Goal: Information Seeking & Learning: Find specific fact

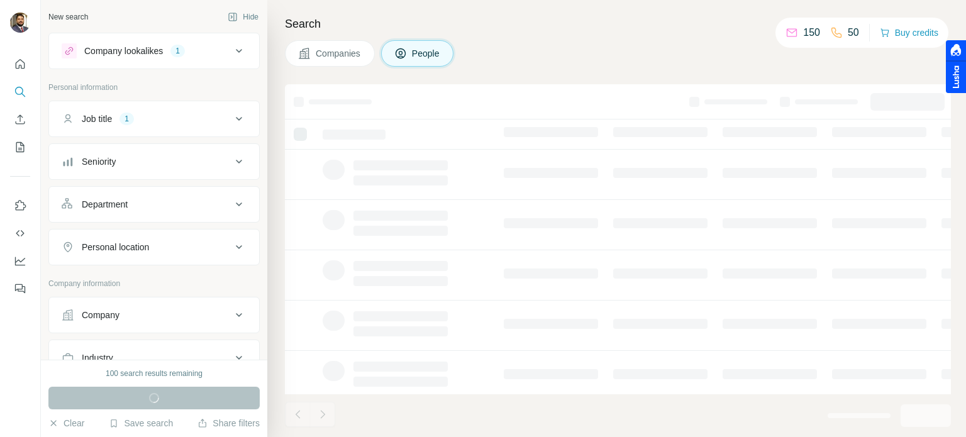
click at [146, 123] on div "Job title 1" at bounding box center [147, 119] width 170 height 13
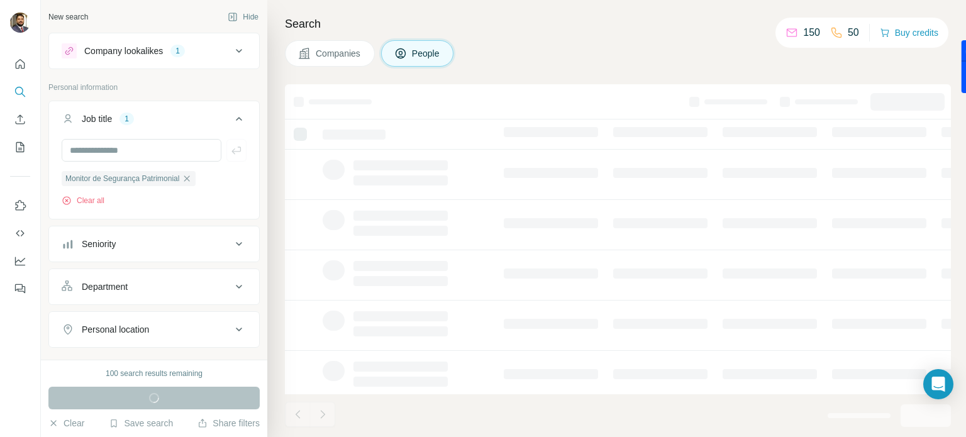
click at [147, 123] on div "Job title 1" at bounding box center [147, 119] width 170 height 13
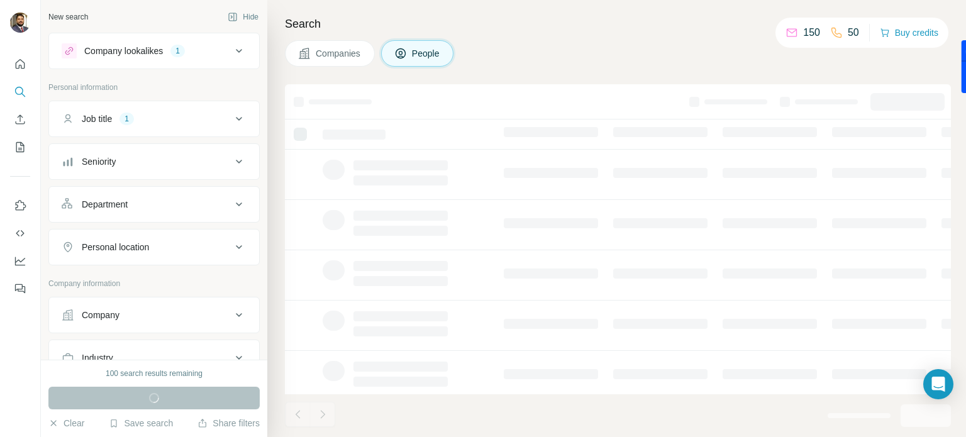
click at [235, 124] on icon at bounding box center [238, 118] width 15 height 15
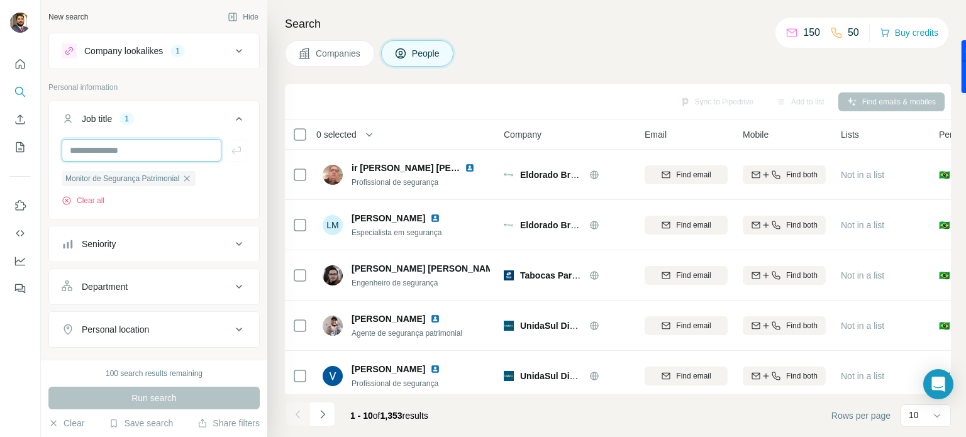
click at [172, 147] on input "text" at bounding box center [142, 150] width 160 height 23
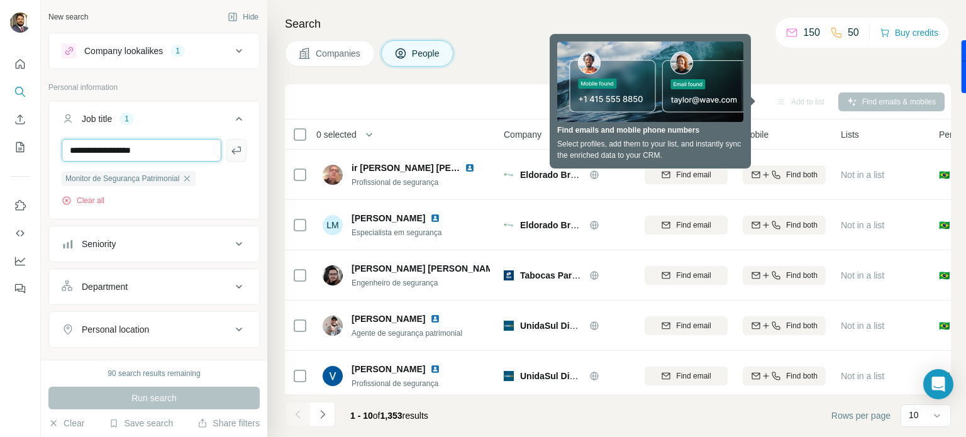
type input "**********"
click at [231, 150] on icon "button" at bounding box center [236, 150] width 13 height 13
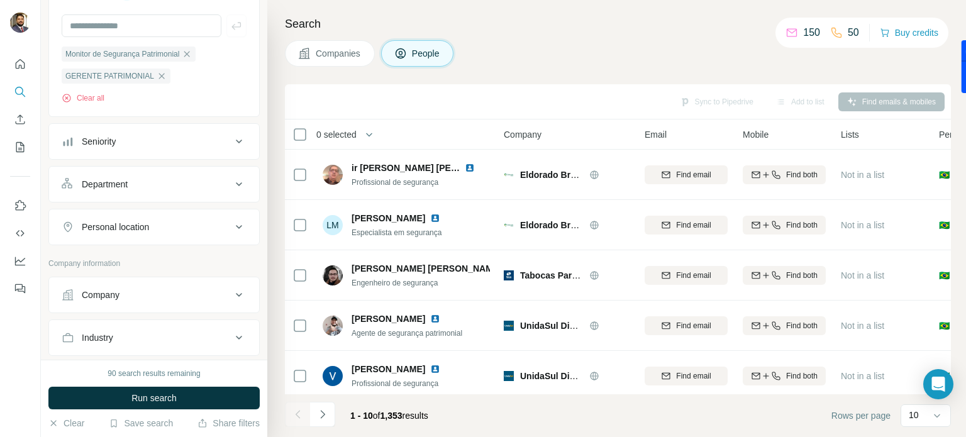
scroll to position [126, 0]
click at [224, 234] on button "Personal location" at bounding box center [154, 226] width 210 height 30
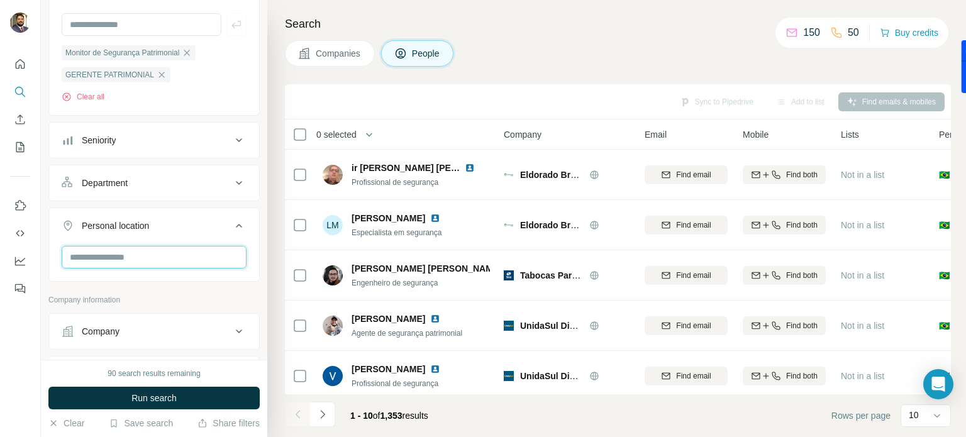
click at [205, 253] on input "text" at bounding box center [154, 257] width 185 height 23
click at [70, 248] on input "******" at bounding box center [154, 257] width 185 height 23
drag, startPoint x: 108, startPoint y: 251, endPoint x: 0, endPoint y: 250, distance: 107.6
click at [0, 250] on div "New search Hide Company lookalikes 1 Personal information Job title 2 Monitor d…" at bounding box center [483, 218] width 966 height 437
type input "********"
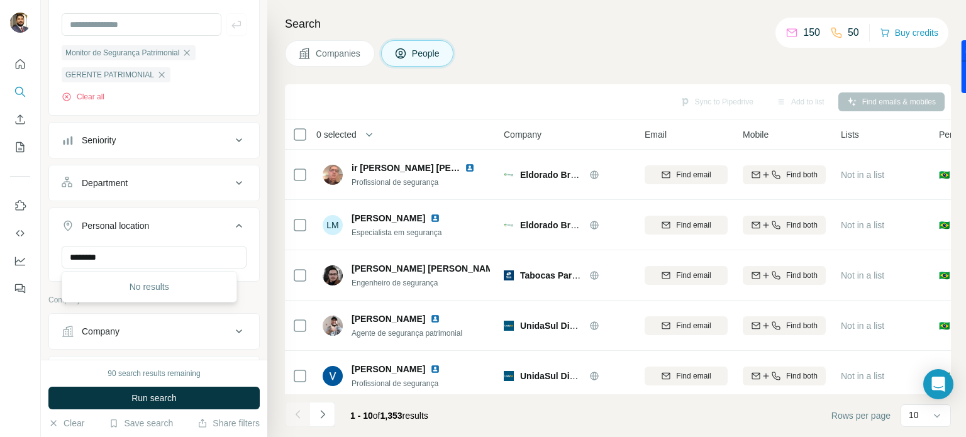
click at [198, 216] on button "Personal location" at bounding box center [154, 228] width 210 height 35
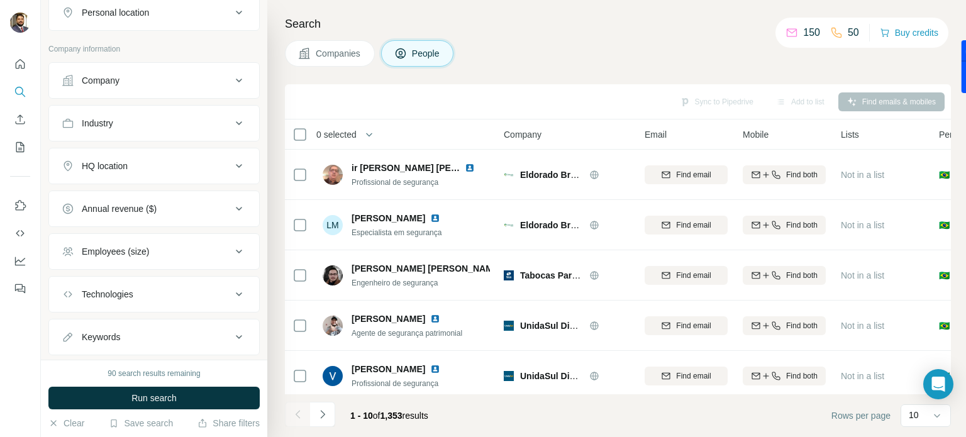
scroll to position [367, 0]
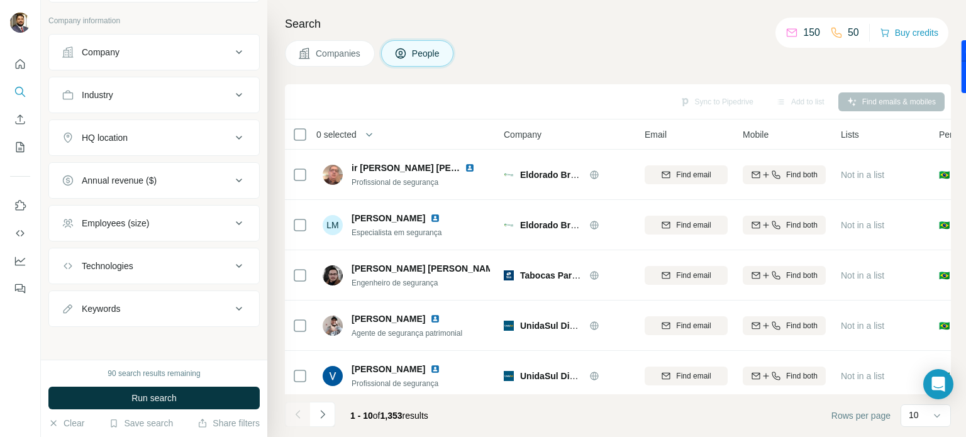
click at [220, 133] on div "HQ location" at bounding box center [147, 137] width 170 height 13
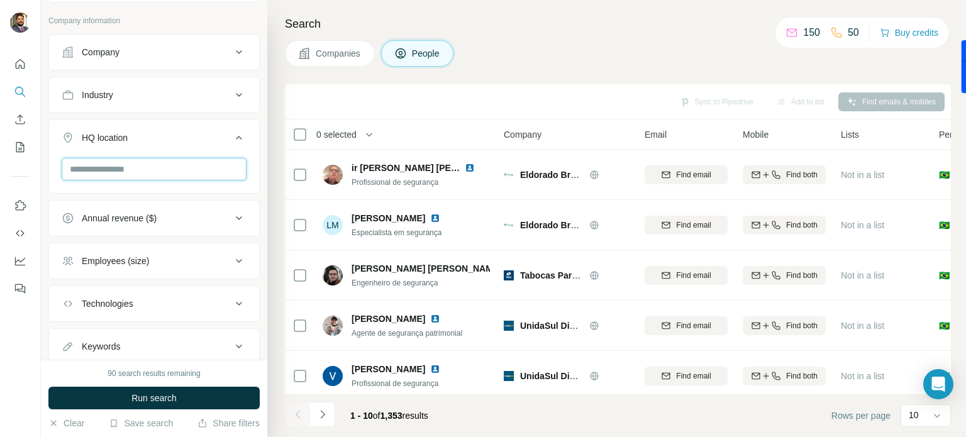
click at [202, 160] on input "text" at bounding box center [154, 169] width 185 height 23
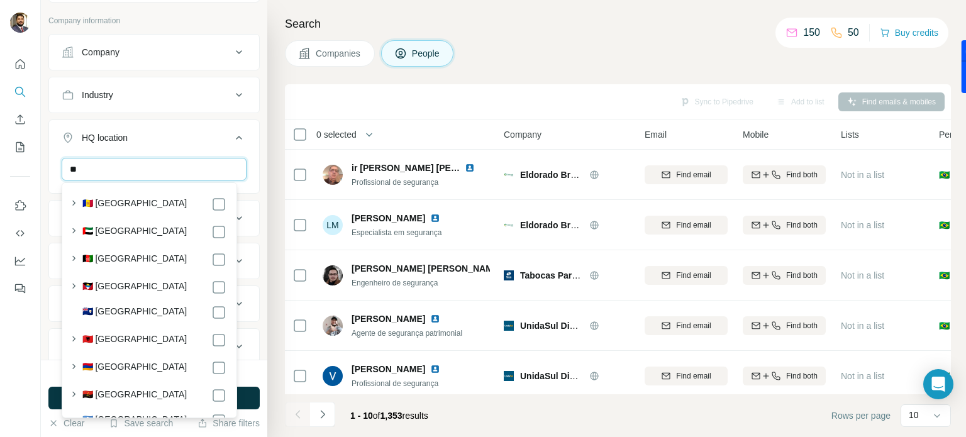
type input "*"
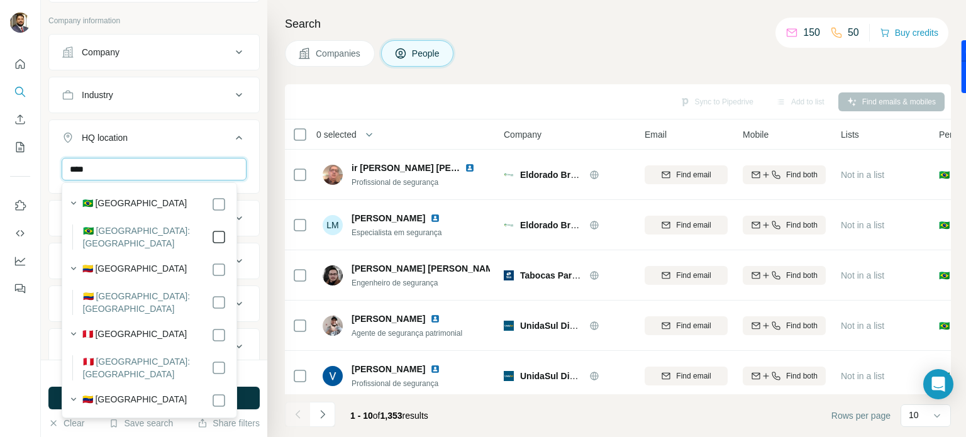
type input "****"
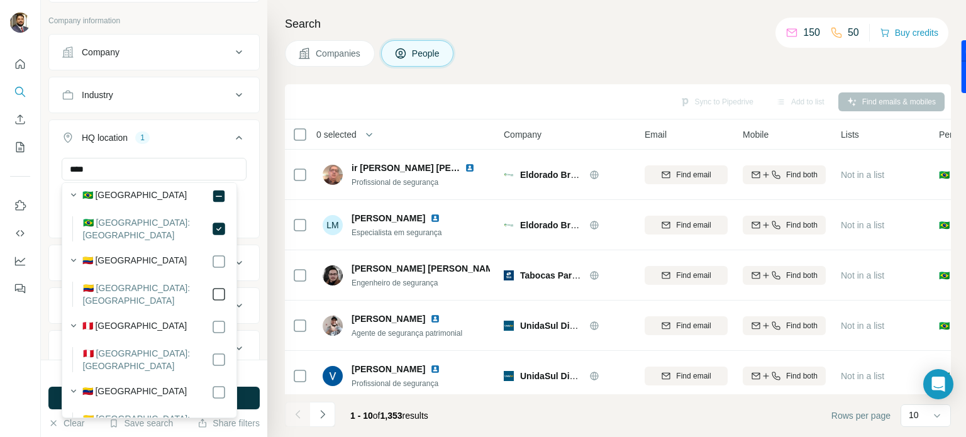
scroll to position [9, 0]
click at [245, 167] on div "**** [GEOGRAPHIC_DATA] Clear all" at bounding box center [154, 196] width 210 height 77
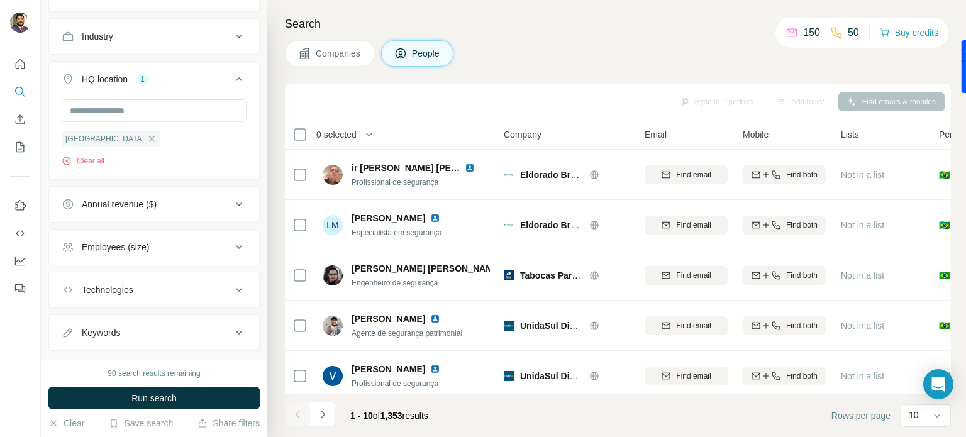
scroll to position [430, 0]
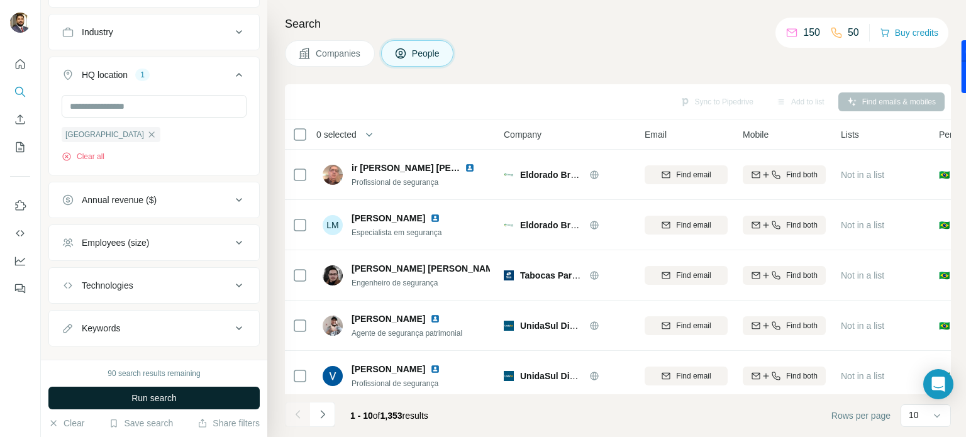
click at [206, 394] on button "Run search" at bounding box center [153, 398] width 211 height 23
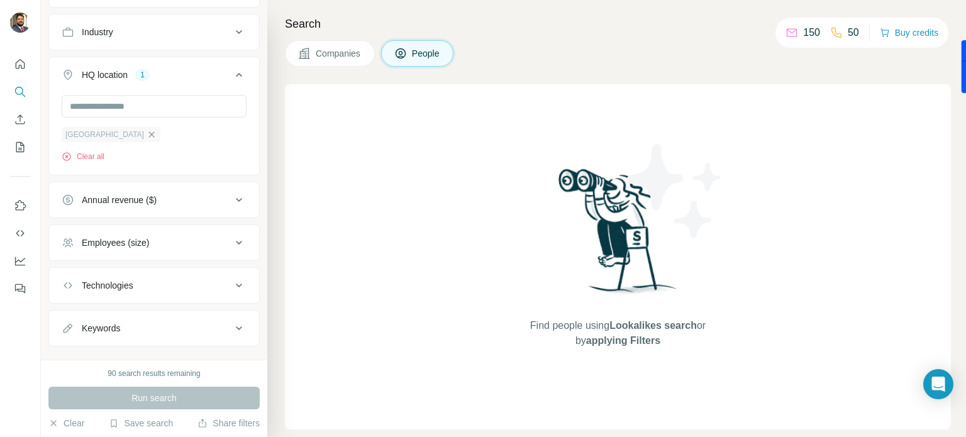
click at [149, 135] on icon "button" at bounding box center [152, 134] width 6 height 6
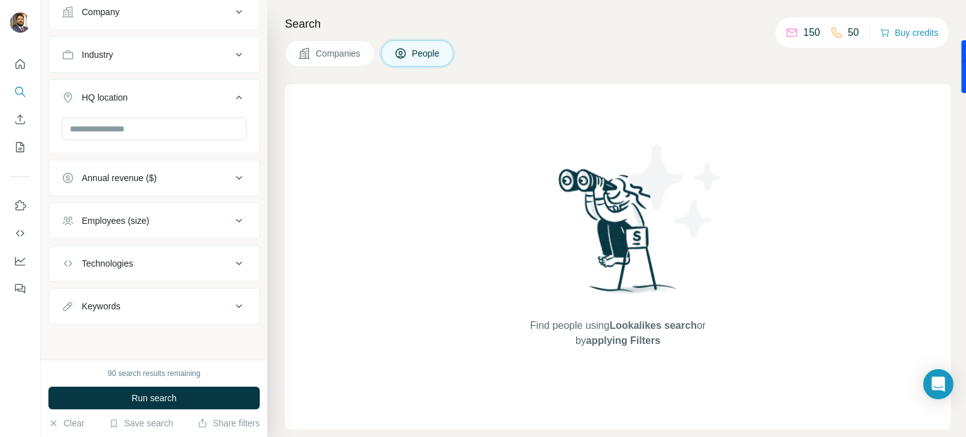
scroll to position [405, 0]
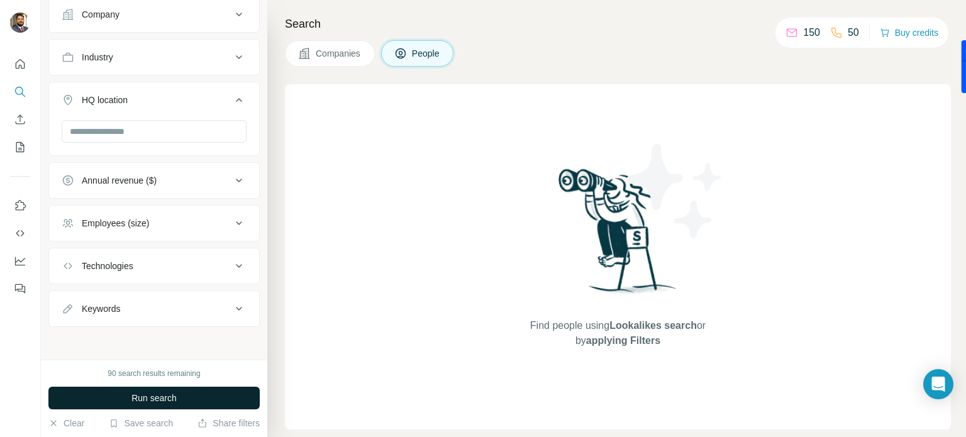
click at [175, 400] on span "Run search" at bounding box center [153, 398] width 45 height 13
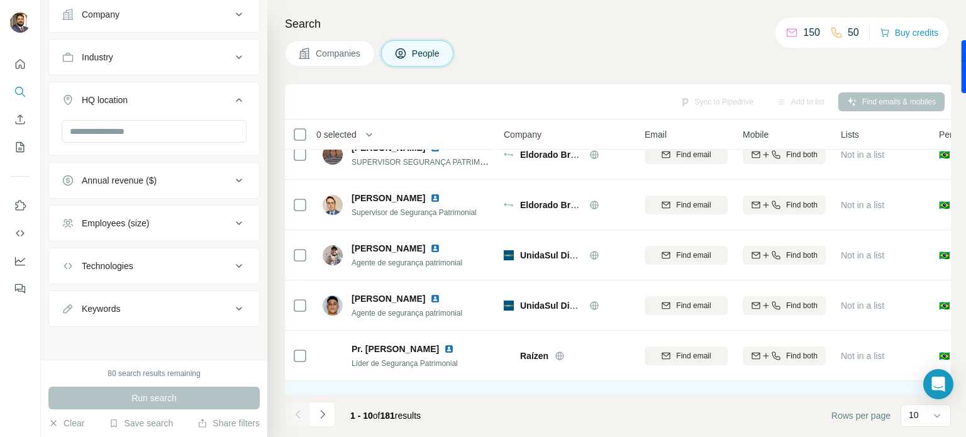
scroll to position [138, 0]
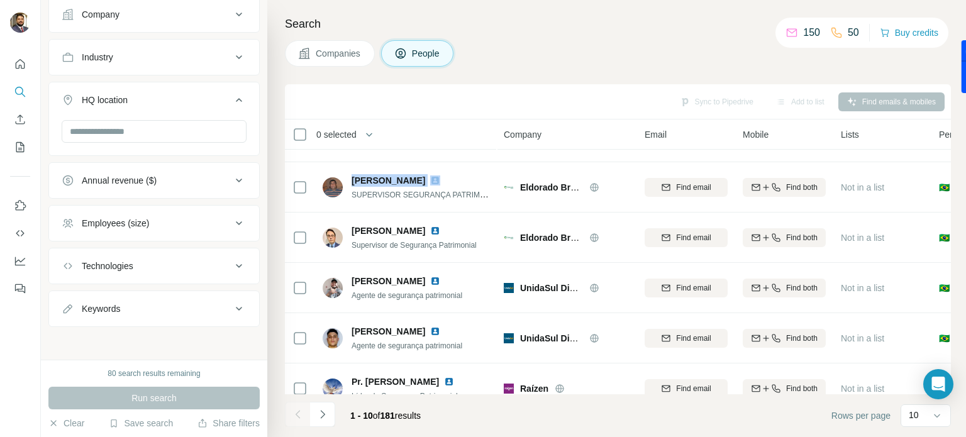
drag, startPoint x: 353, startPoint y: 178, endPoint x: 411, endPoint y: 138, distance: 70.5
click at [438, 181] on div "[PERSON_NAME]" at bounding box center [421, 180] width 138 height 13
copy span "[PERSON_NAME]"
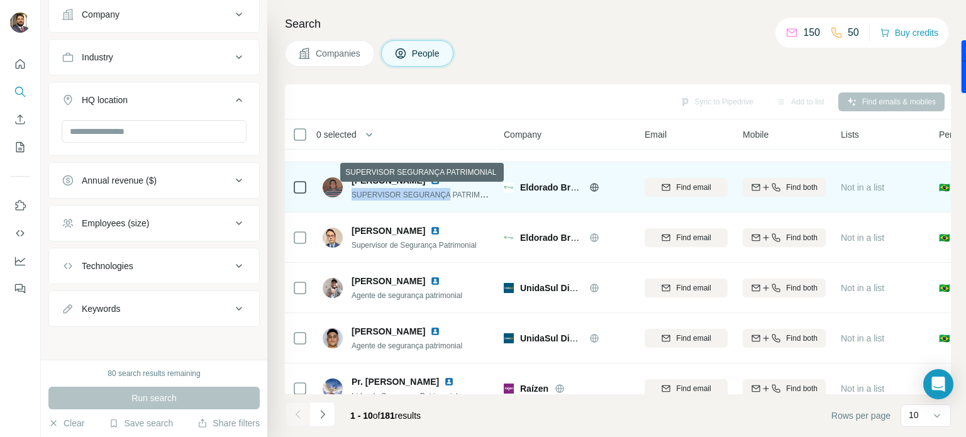
drag, startPoint x: 352, startPoint y: 197, endPoint x: 446, endPoint y: 198, distance: 94.4
click at [446, 198] on span "SUPERVISOR SEGURANÇA PATRIMONIAL" at bounding box center [427, 194] width 151 height 10
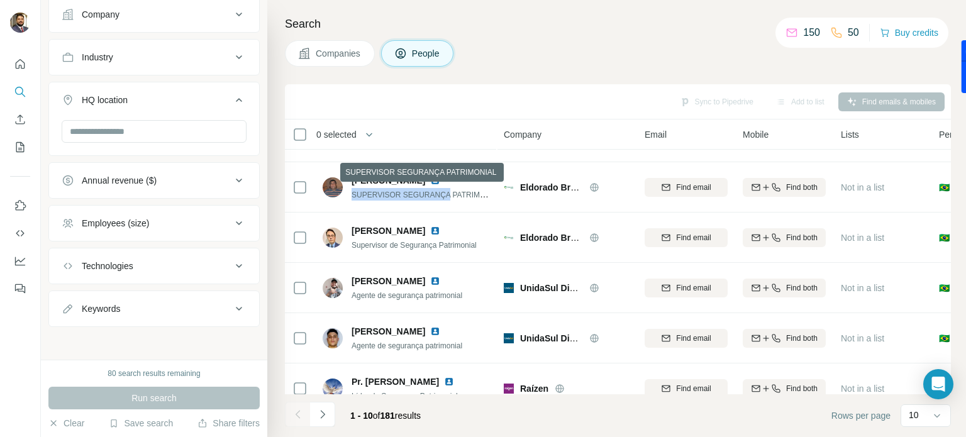
copy span "SUPERVISOR SEGURANÇA"
